Goal: Check status: Check status

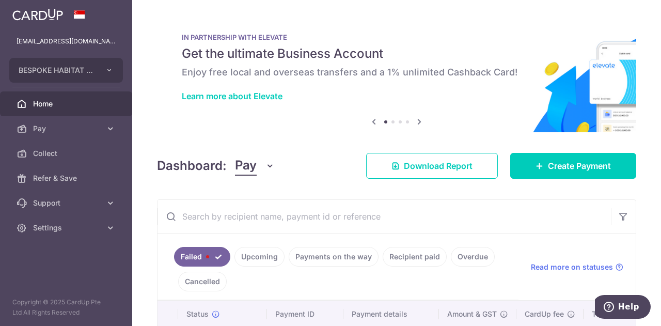
scroll to position [95, 0]
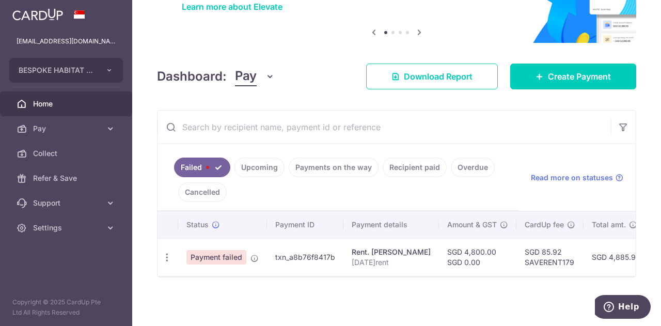
click at [263, 167] on link "Upcoming" at bounding box center [259, 168] width 50 height 20
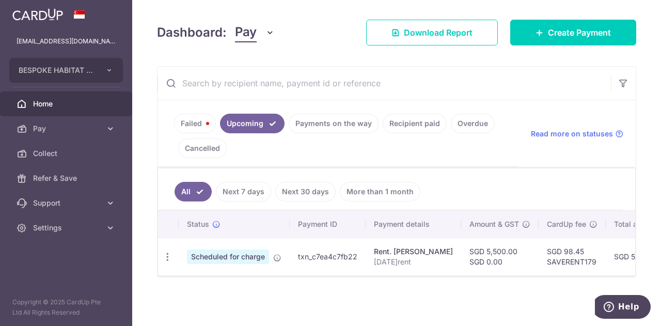
click at [409, 116] on link "Recipient paid" at bounding box center [415, 124] width 64 height 20
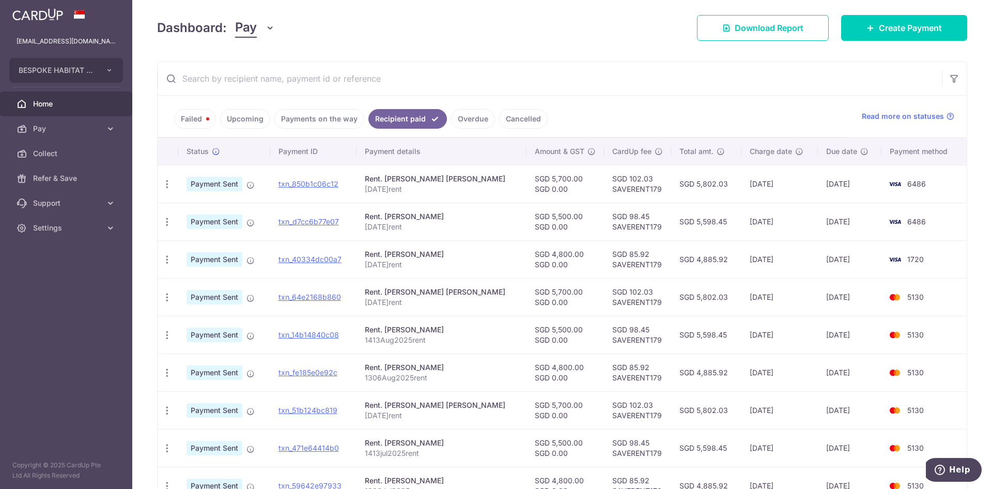
scroll to position [138, 0]
click at [286, 120] on link "Payments on the way" at bounding box center [319, 119] width 90 height 20
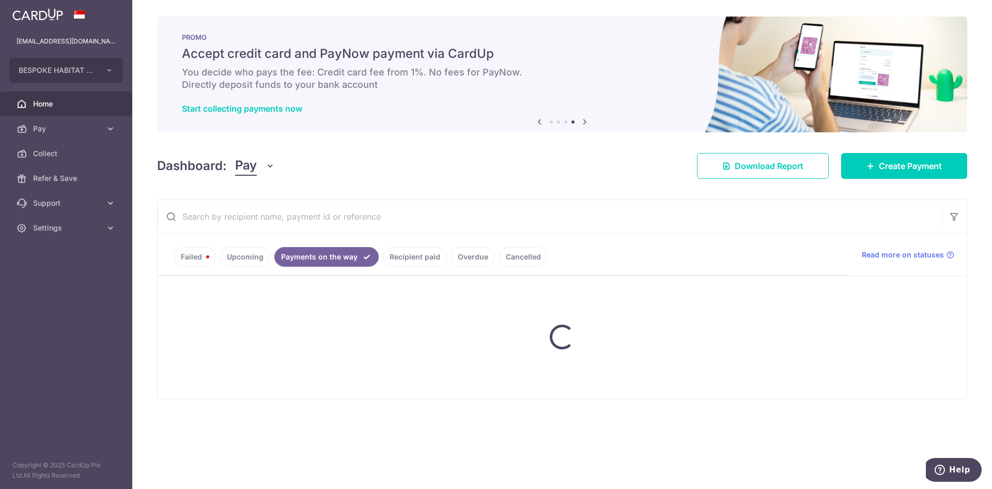
scroll to position [0, 0]
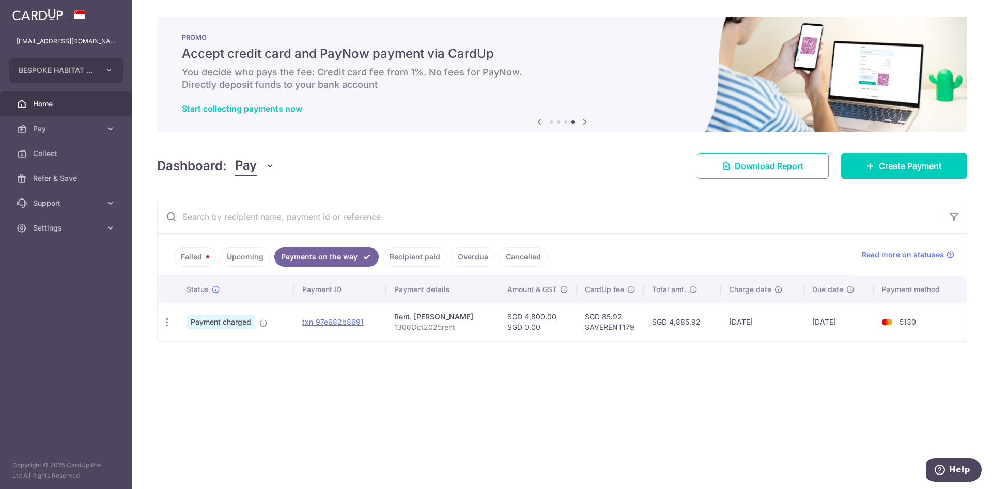
click at [245, 260] on link "Upcoming" at bounding box center [245, 257] width 50 height 20
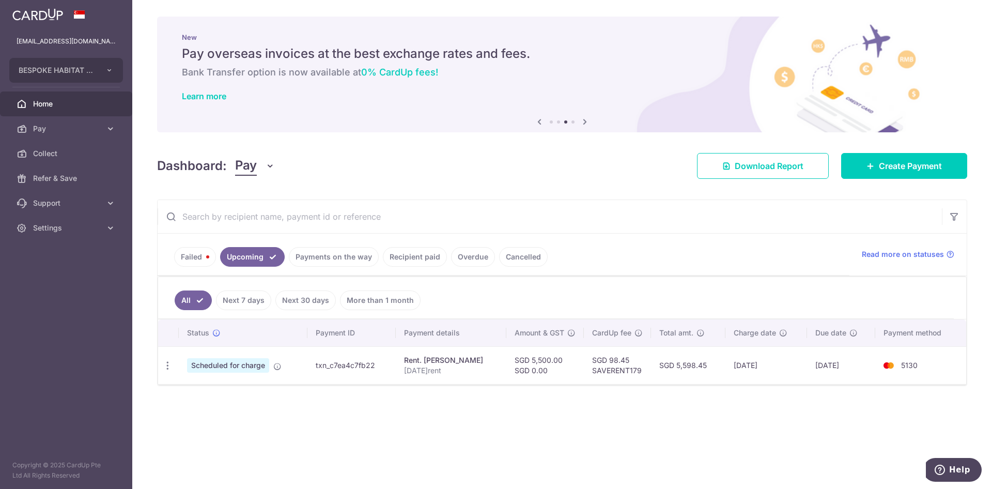
click at [341, 255] on link "Payments on the way" at bounding box center [334, 257] width 90 height 20
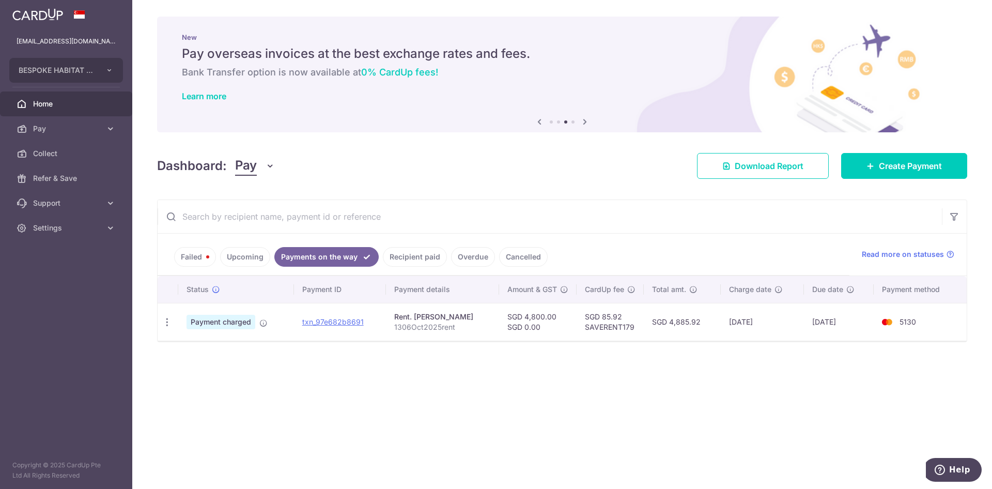
click at [201, 254] on link "Failed" at bounding box center [195, 257] width 42 height 20
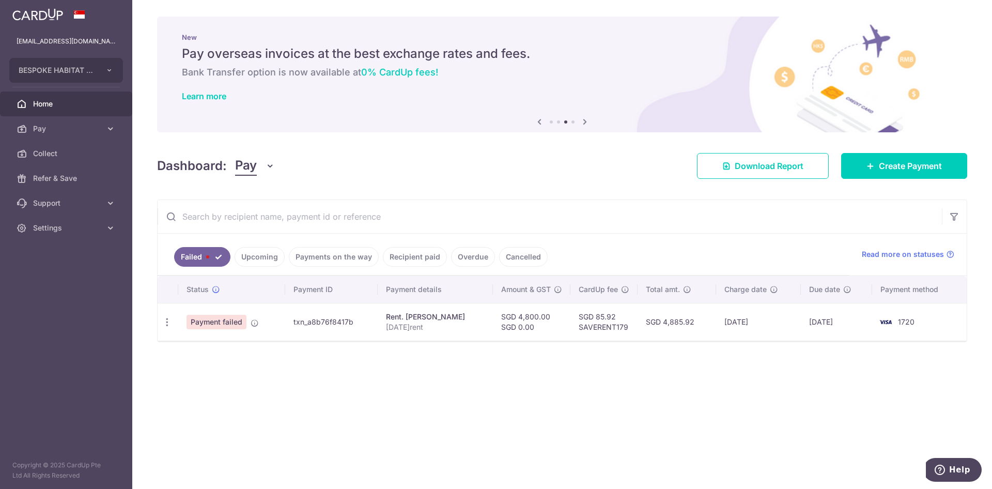
click at [238, 249] on link "Upcoming" at bounding box center [259, 257] width 50 height 20
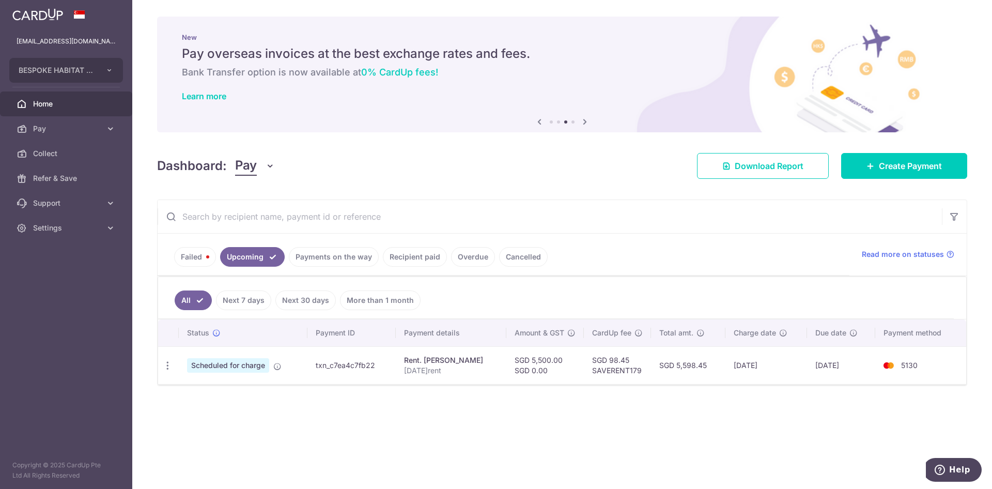
click at [342, 255] on link "Payments on the way" at bounding box center [334, 257] width 90 height 20
